Goal: Task Accomplishment & Management: Use online tool/utility

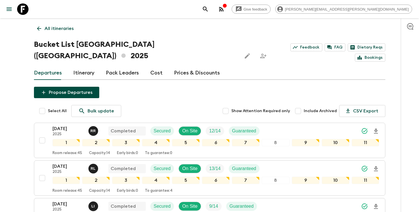
click at [208, 9] on icon "search adventures" at bounding box center [205, 9] width 5 height 5
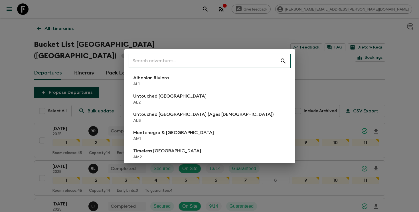
click at [235, 63] on input "text" at bounding box center [204, 61] width 151 height 16
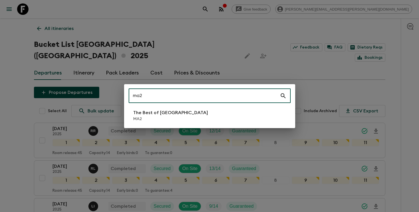
type input "ma2"
click at [174, 113] on p "The Best of [GEOGRAPHIC_DATA]" at bounding box center [170, 112] width 75 height 7
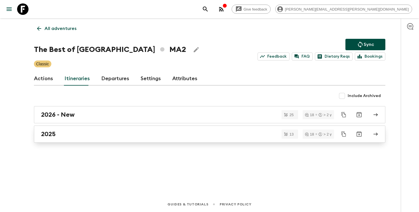
click at [206, 135] on div "2025" at bounding box center [204, 133] width 326 height 7
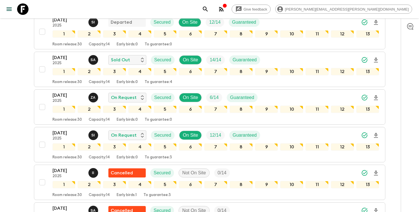
scroll to position [130, 0]
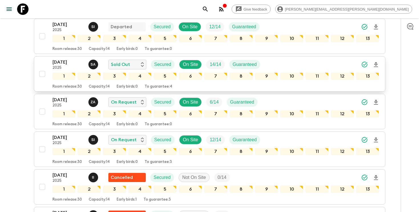
click at [322, 63] on div "[DATE] 2025 S A Sold Out Secured On Site 14 / 14 Guaranteed" at bounding box center [216, 64] width 327 height 11
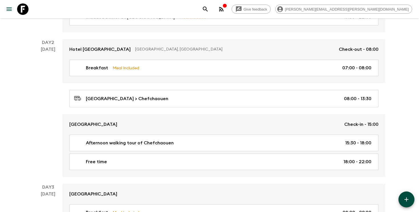
scroll to position [210, 0]
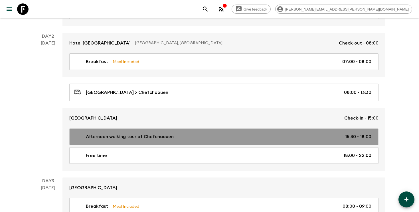
click at [96, 141] on link "Afternoon walking tour of Chefchaouen 15:30 - 18:00" at bounding box center [223, 136] width 309 height 17
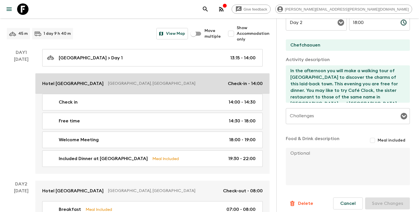
scroll to position [92, 0]
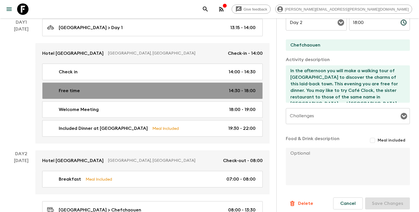
click at [183, 91] on div "Free time 14:30 - 18:00" at bounding box center [151, 90] width 209 height 7
type input "Free time"
type input "Hotel [GEOGRAPHIC_DATA]"
type textarea "Free time"
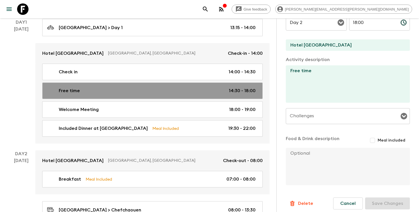
type input "Day 1"
type input "14:30"
type input "Day 1"
